Goal: Task Accomplishment & Management: Manage account settings

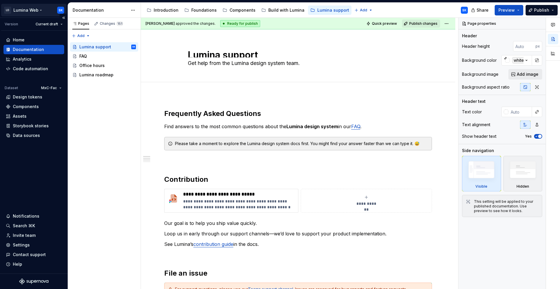
click at [34, 10] on html "LD Lumina Web SK Version Current draft Home Documentation Analytics Code automa…" at bounding box center [280, 144] width 560 height 289
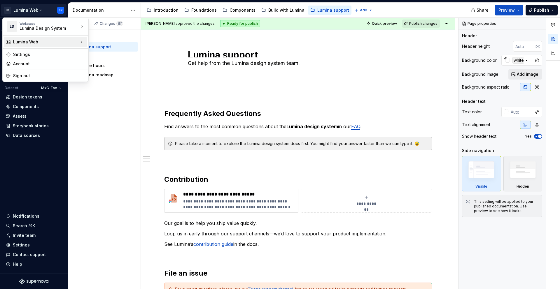
type textarea "*"
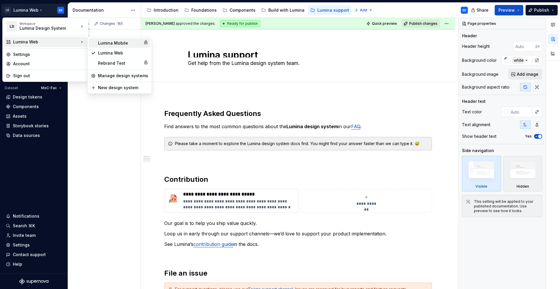
click at [114, 42] on div "Lumina Mobile" at bounding box center [119, 43] width 43 height 6
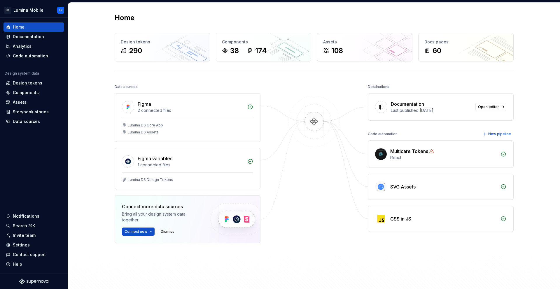
click at [273, 92] on div "Data sources Figma 2 connected files Lumina DS Core App Lumina DS Assets Figma …" at bounding box center [314, 189] width 399 height 213
click at [41, 57] on div "Code automation" at bounding box center [30, 56] width 35 height 6
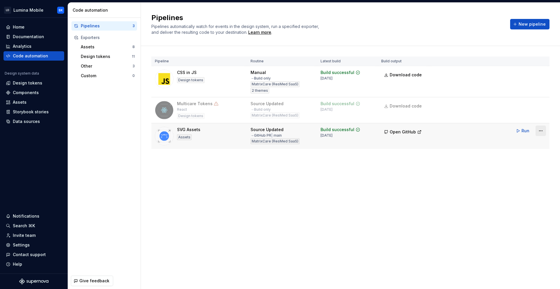
click at [541, 130] on html "LD Lumina Mobile SK Home Documentation Analytics Code automation Design system …" at bounding box center [280, 144] width 560 height 289
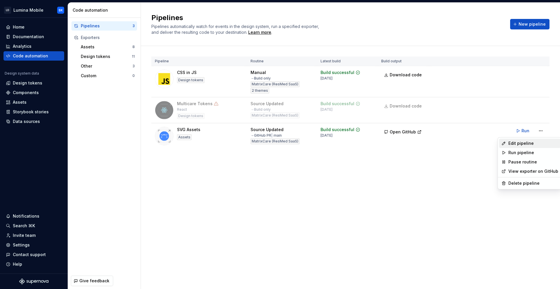
click at [539, 141] on div "Edit pipeline" at bounding box center [533, 144] width 50 height 6
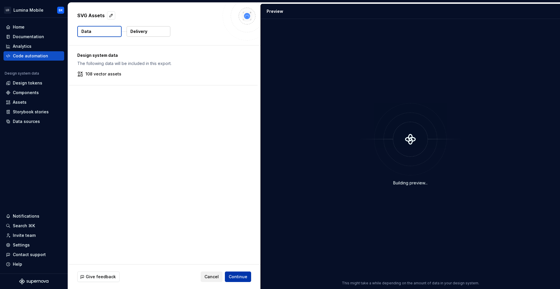
click at [245, 278] on span "Continue" at bounding box center [238, 277] width 19 height 6
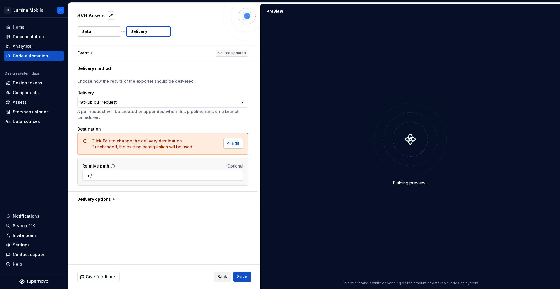
click at [239, 146] on span "Edit" at bounding box center [236, 144] width 8 height 6
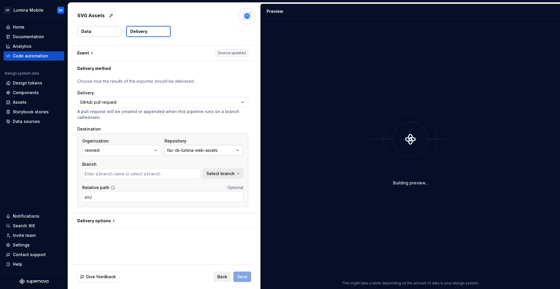
type input "chore/sync-template"
click at [209, 151] on div "fac-ds-lumina-web-assets" at bounding box center [192, 151] width 50 height 6
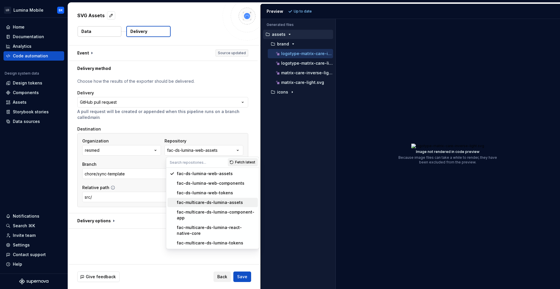
click at [210, 203] on div "fac-multicare-ds-lumina-assets" at bounding box center [210, 203] width 66 height 6
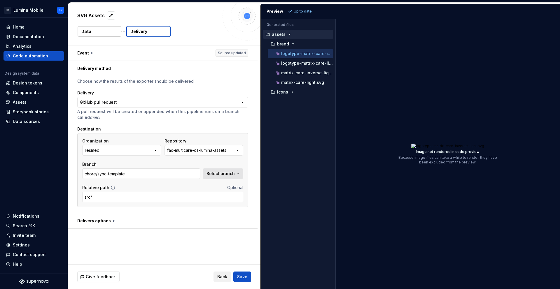
click at [221, 177] on button "Select branch" at bounding box center [223, 174] width 41 height 10
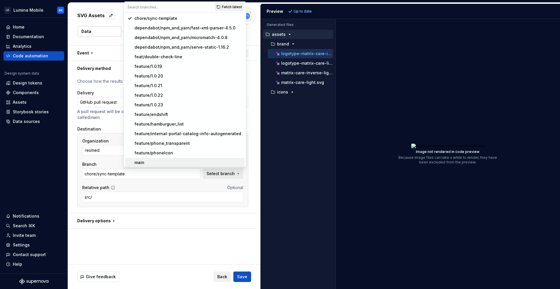
scroll to position [11, 0]
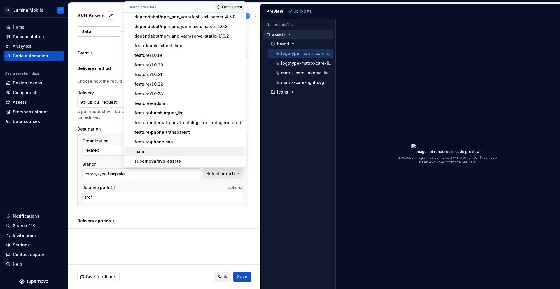
click at [192, 151] on div "main" at bounding box center [188, 152] width 108 height 6
type input "main"
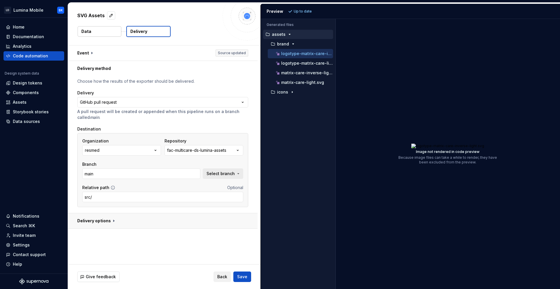
click at [107, 219] on button "button" at bounding box center [163, 220] width 190 height 15
type textarea "*"
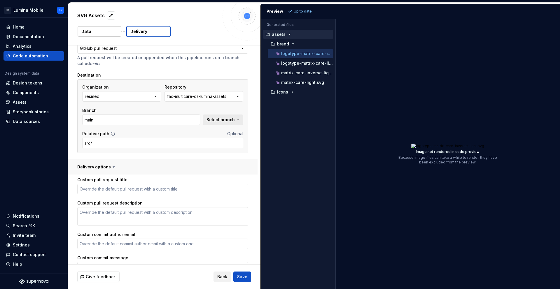
scroll to position [61, 0]
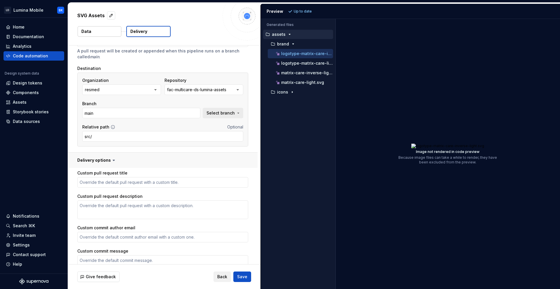
click at [109, 162] on button "button" at bounding box center [163, 160] width 190 height 15
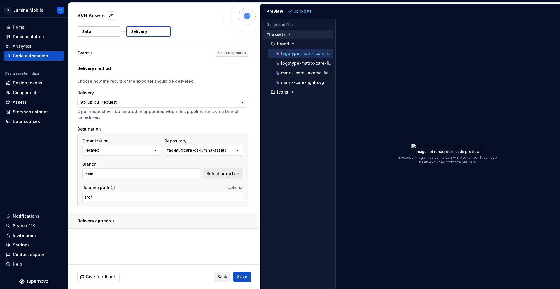
scroll to position [0, 0]
click at [247, 275] on span "Save" at bounding box center [242, 277] width 10 height 6
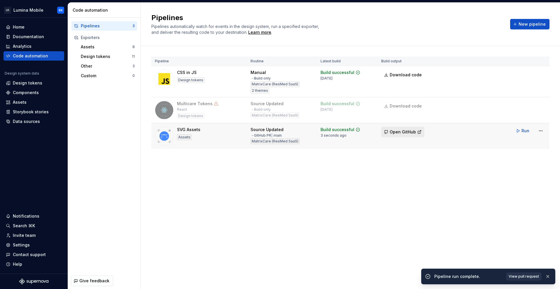
click at [398, 130] on span "Open GitHub" at bounding box center [403, 132] width 26 height 6
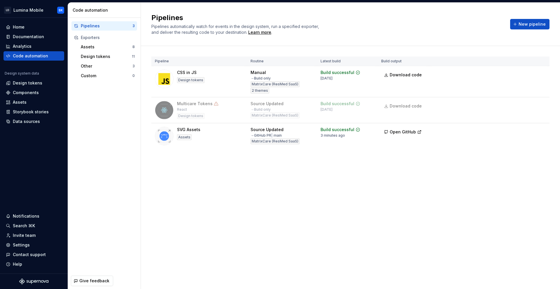
click at [215, 177] on div "Pipelines Pipelines automatically watch for events in the design system, run a …" at bounding box center [350, 146] width 419 height 287
click at [209, 167] on div "Pipeline Routine Latest build Build output CSS in JS Design tokens Manual → Bui…" at bounding box center [350, 108] width 398 height 125
click at [39, 11] on html "LD Lumina Mobile SK Home Documentation Analytics Code automation Design system …" at bounding box center [280, 144] width 560 height 289
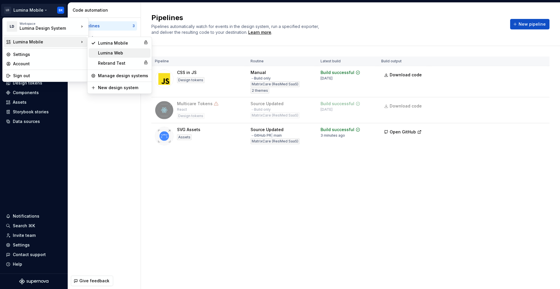
click at [117, 54] on div "Lumina Web" at bounding box center [123, 53] width 50 height 6
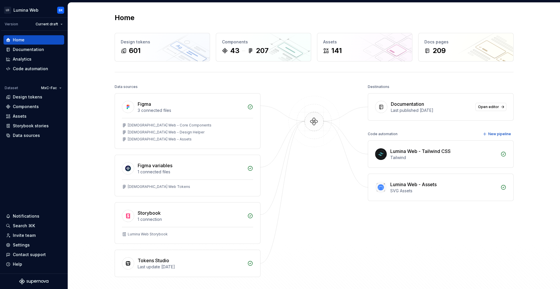
click at [314, 80] on div "Home Design tokens 601 Components 43 207 Assets 141 Docs pages 209 Data sources…" at bounding box center [314, 157] width 420 height 309
click at [187, 224] on div "Storybook 1 connection" at bounding box center [187, 215] width 145 height 24
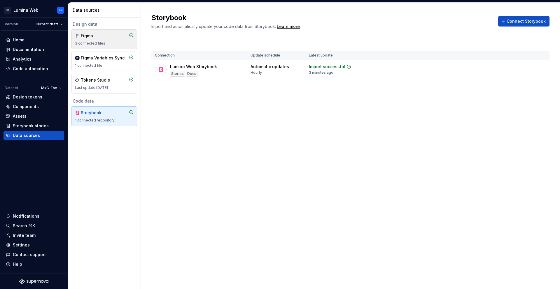
click at [112, 43] on div "3 connected files" at bounding box center [104, 43] width 59 height 5
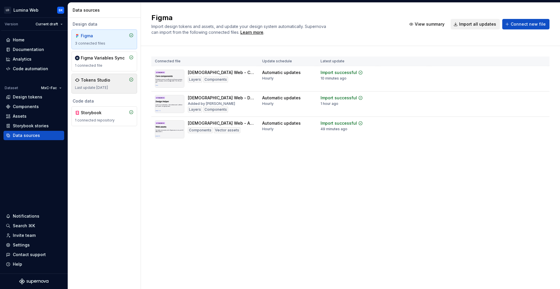
click at [114, 85] on div "Last update [DATE]" at bounding box center [104, 87] width 59 height 5
